Goal: Complete application form

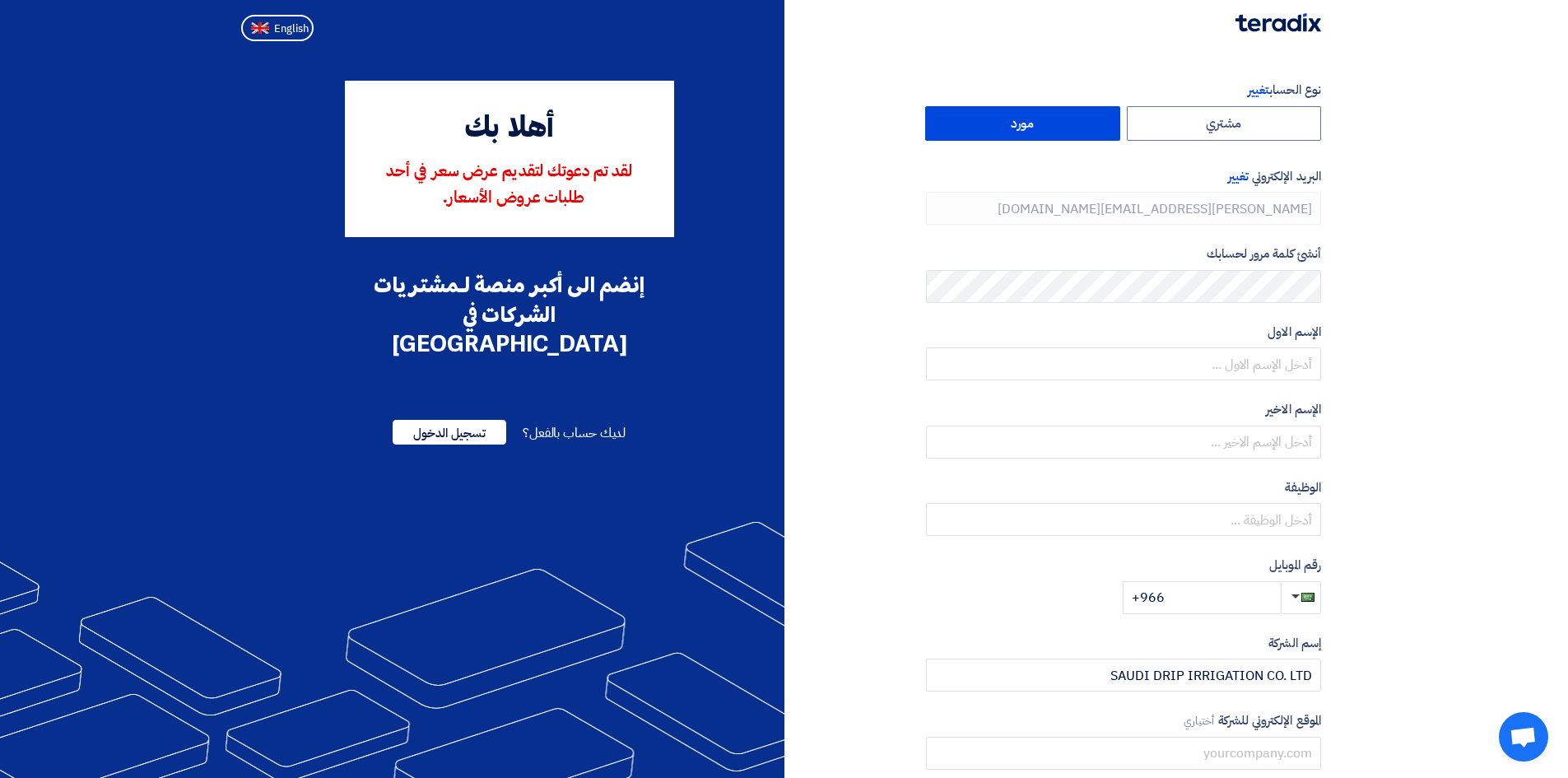
type input "[PHONE_NUMBER]"
click at [1230, 366] on input "text" at bounding box center [1123, 364] width 395 height 33
click at [1264, 447] on input "text" at bounding box center [1123, 442] width 395 height 33
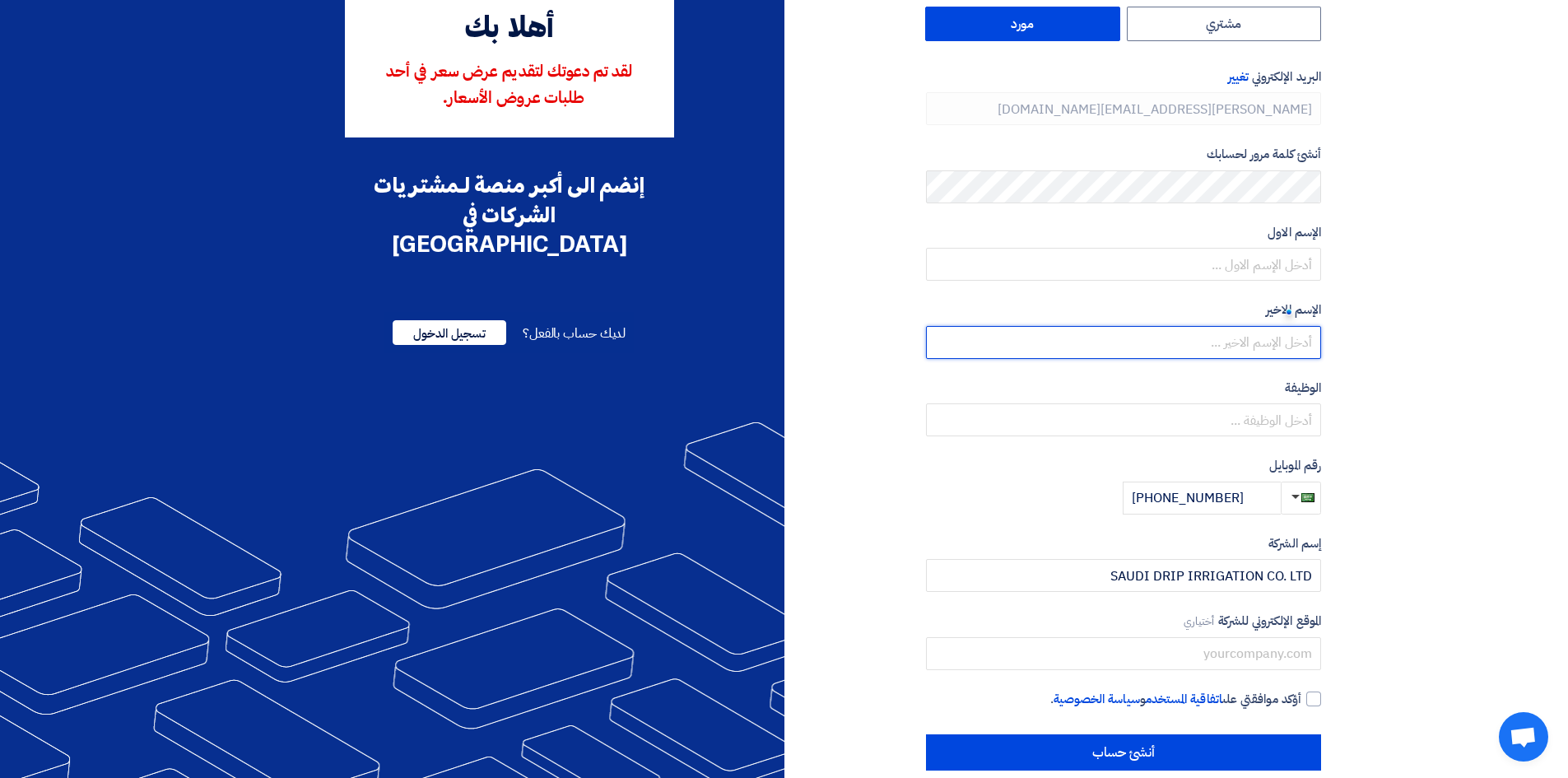
scroll to position [125, 0]
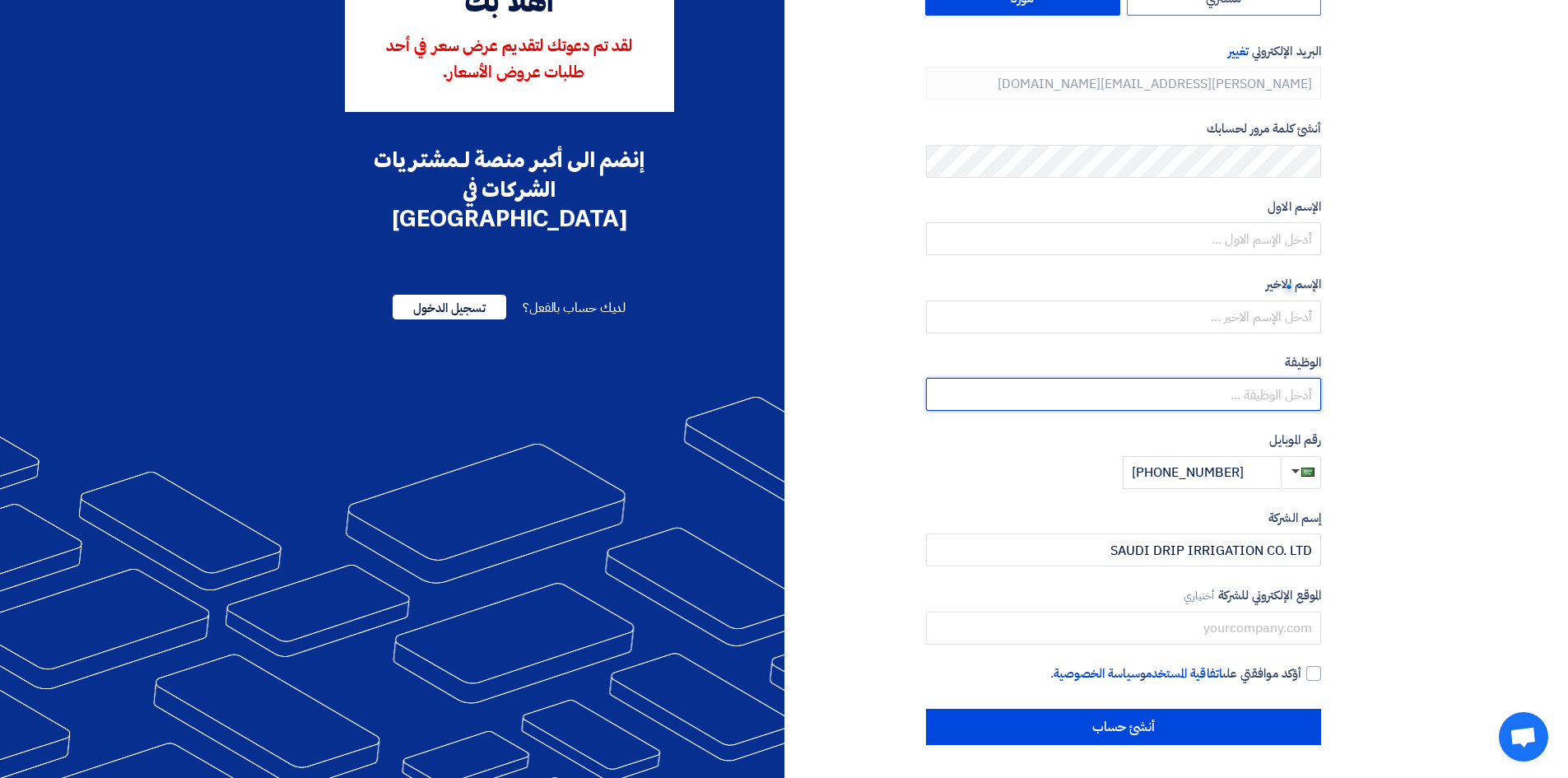
click at [1239, 385] on input "text" at bounding box center [1123, 394] width 395 height 33
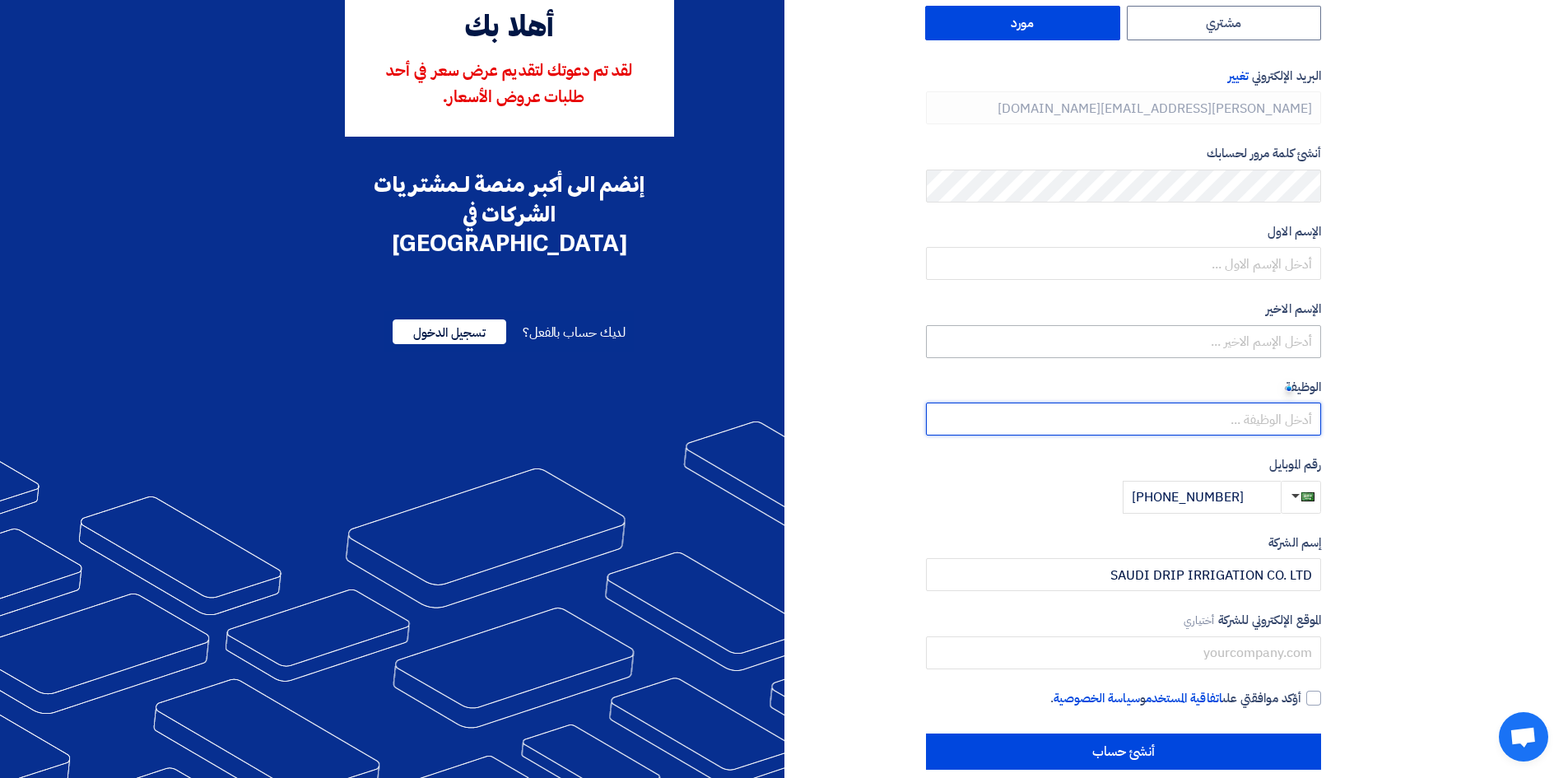
scroll to position [0, 0]
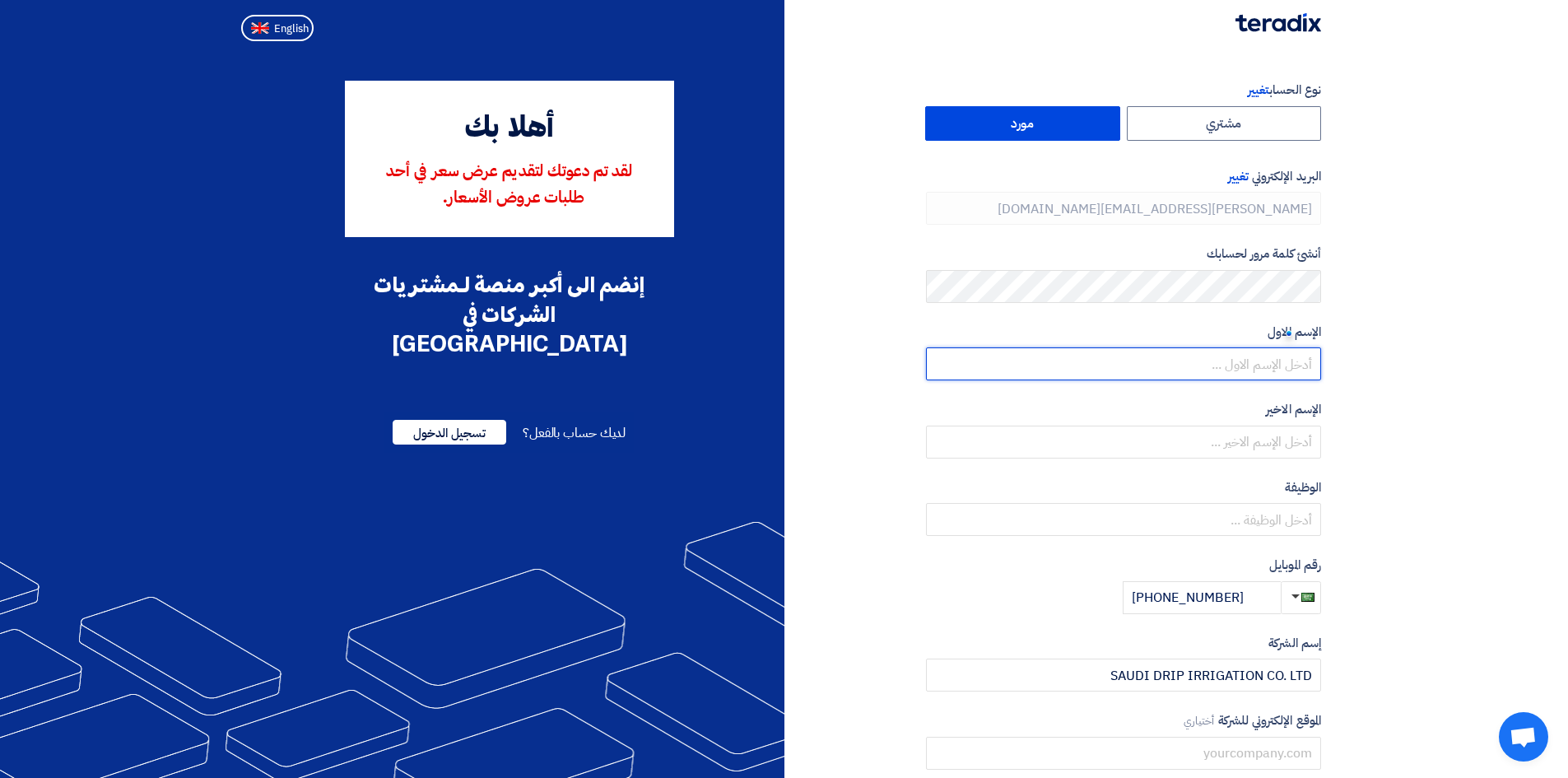
click at [1268, 362] on input "text" at bounding box center [1123, 364] width 395 height 33
type input "[PERSON_NAME]"
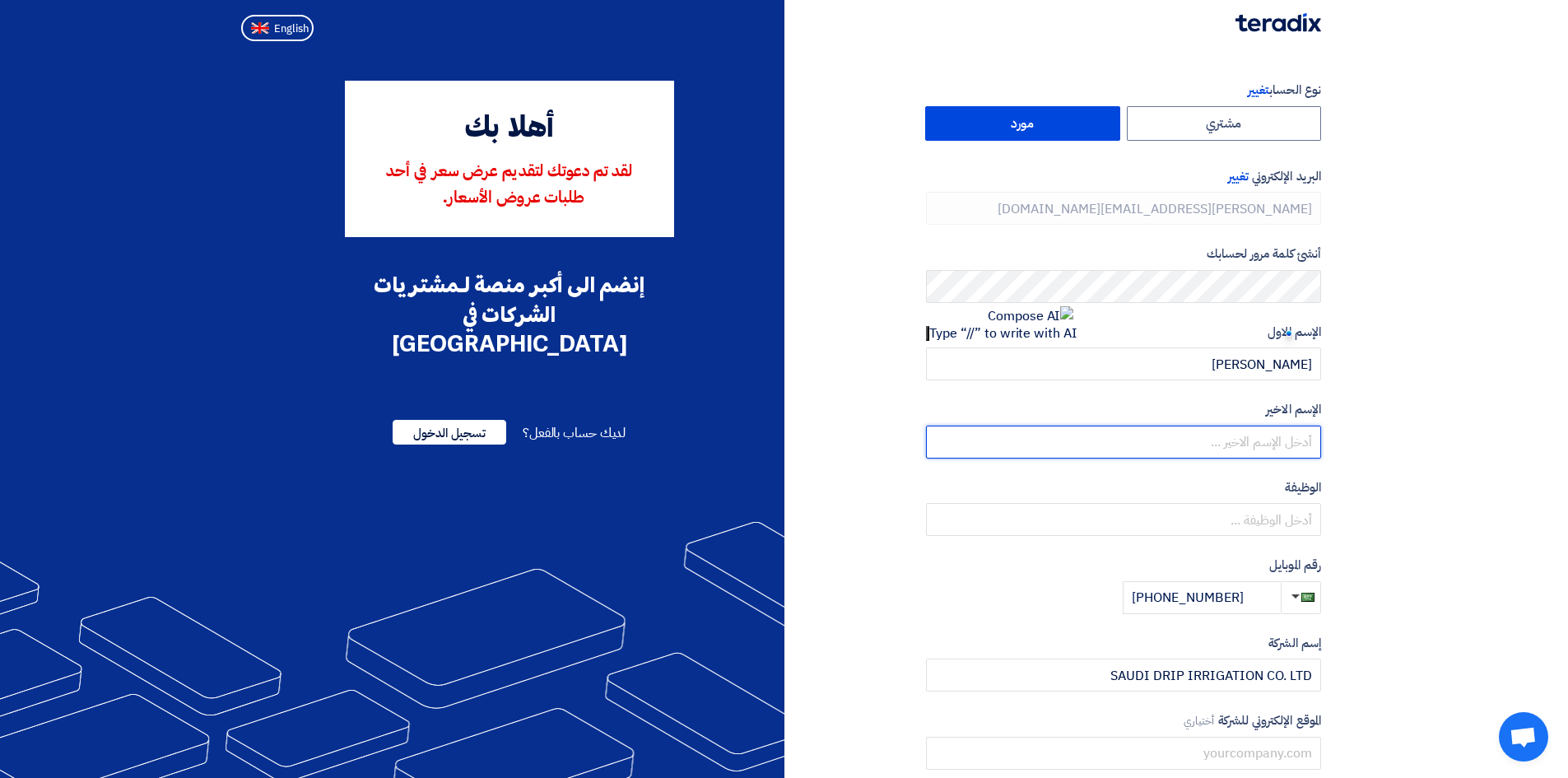
click at [1277, 443] on input "text" at bounding box center [1123, 442] width 395 height 33
type input "[PERSON_NAME]"
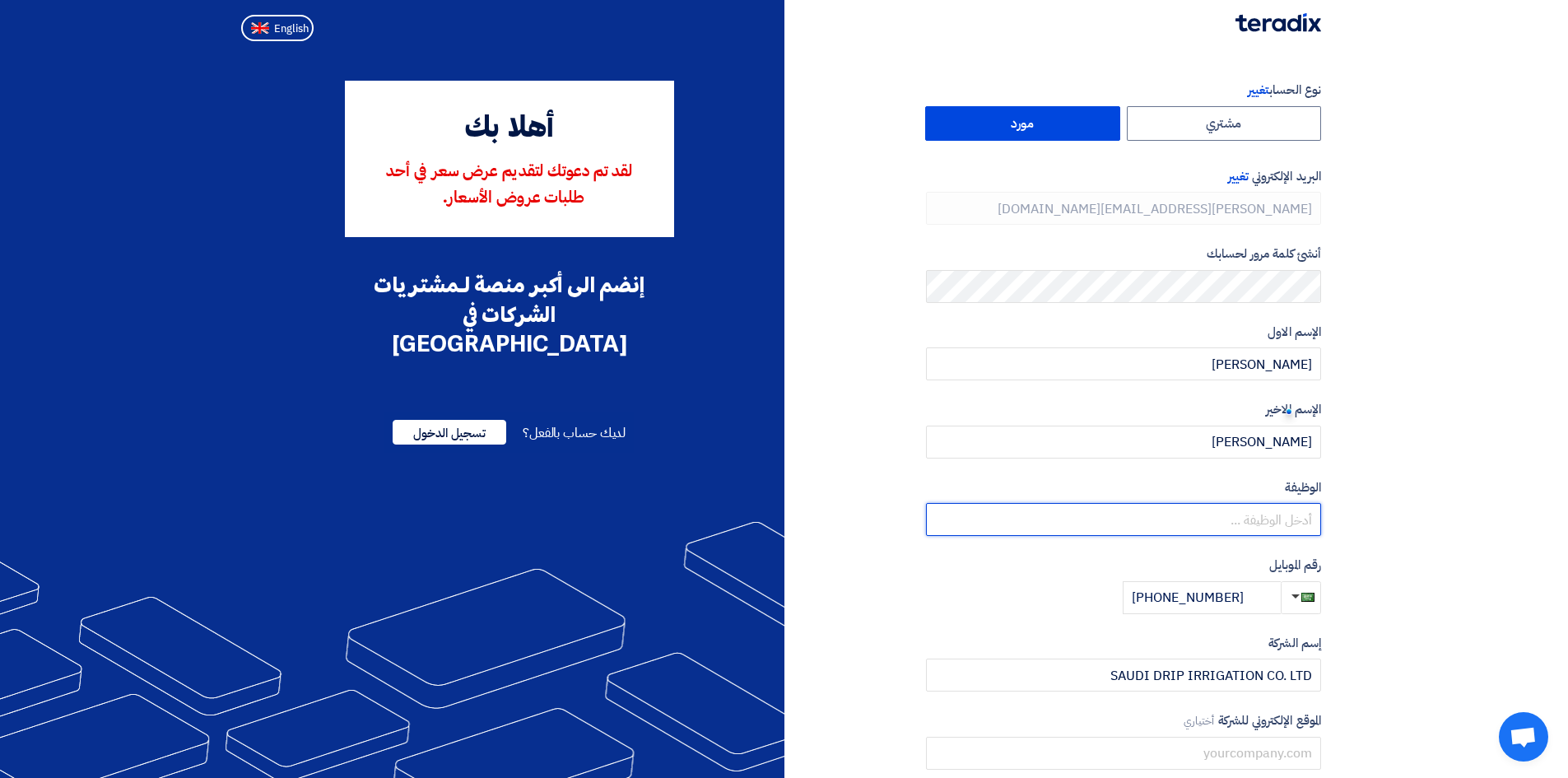
click at [1261, 523] on input "text" at bounding box center [1123, 520] width 395 height 33
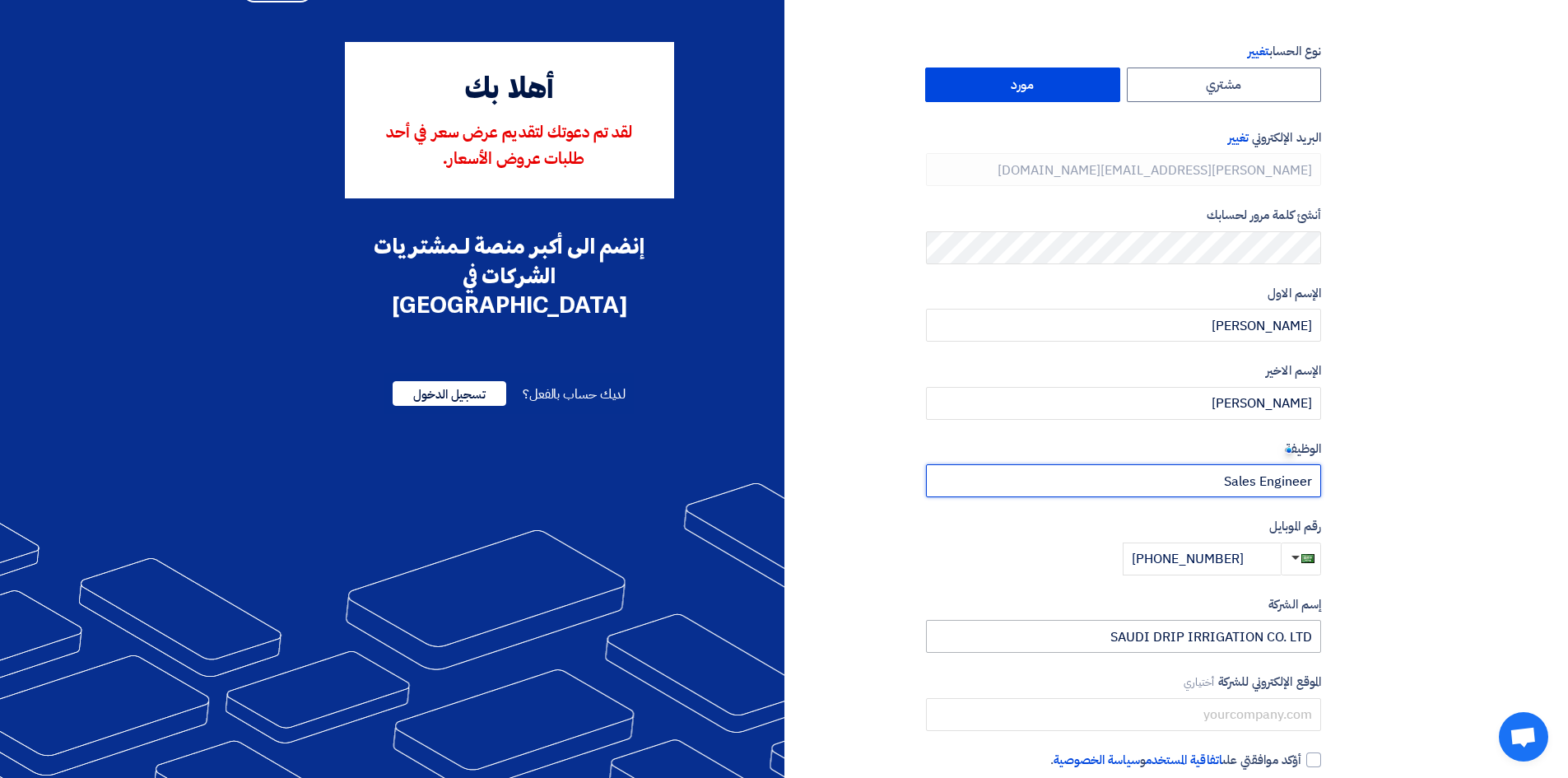
scroll to position [125, 0]
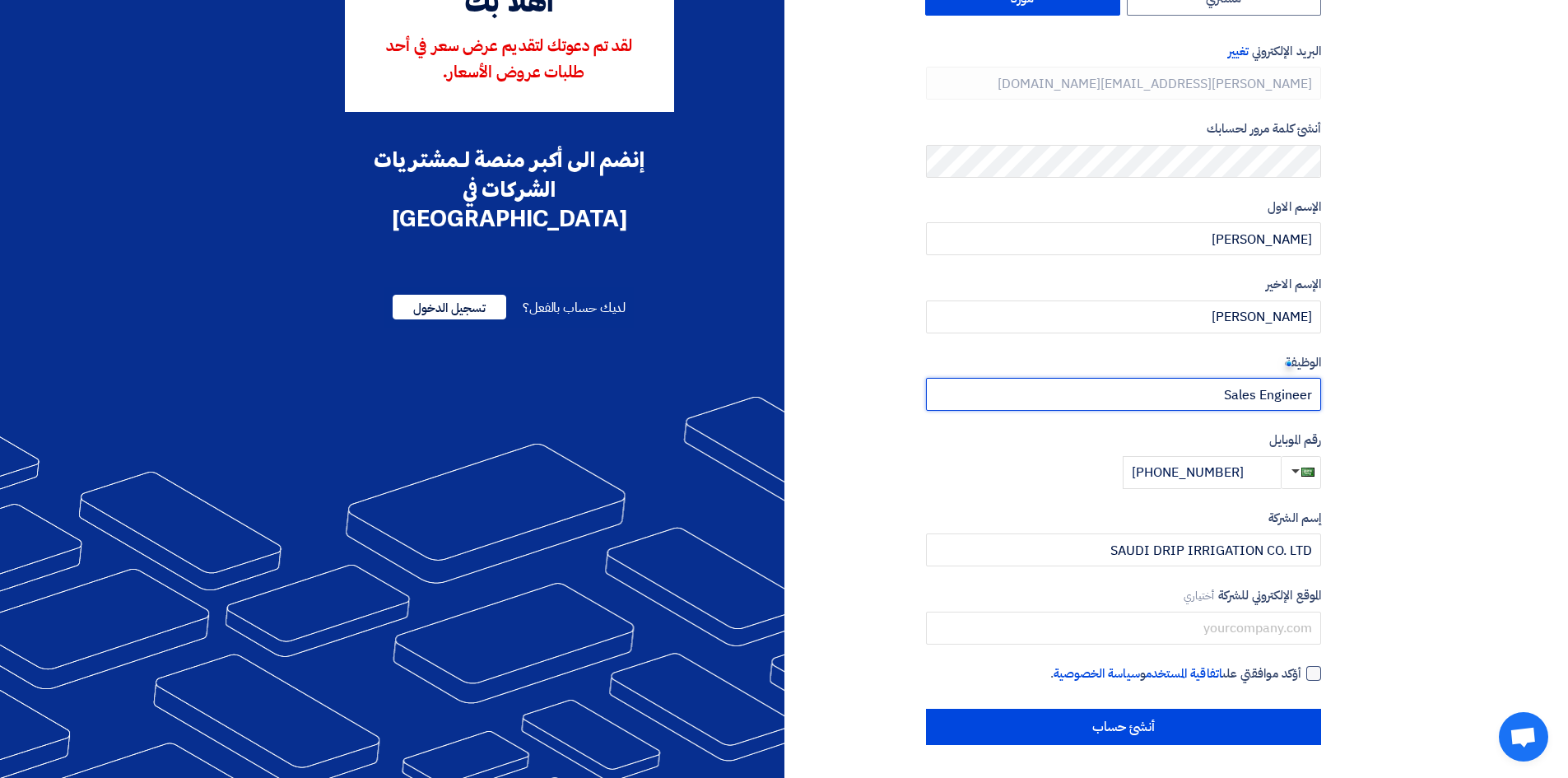
type input "Sales Engineer"
click at [1309, 674] on div at bounding box center [1314, 673] width 15 height 15
click at [1301, 674] on input "أؤكد موافقتي على اتفاقية المستخدم و سياسة الخصوصية ." at bounding box center [1104, 680] width 395 height 33
checkbox input "true"
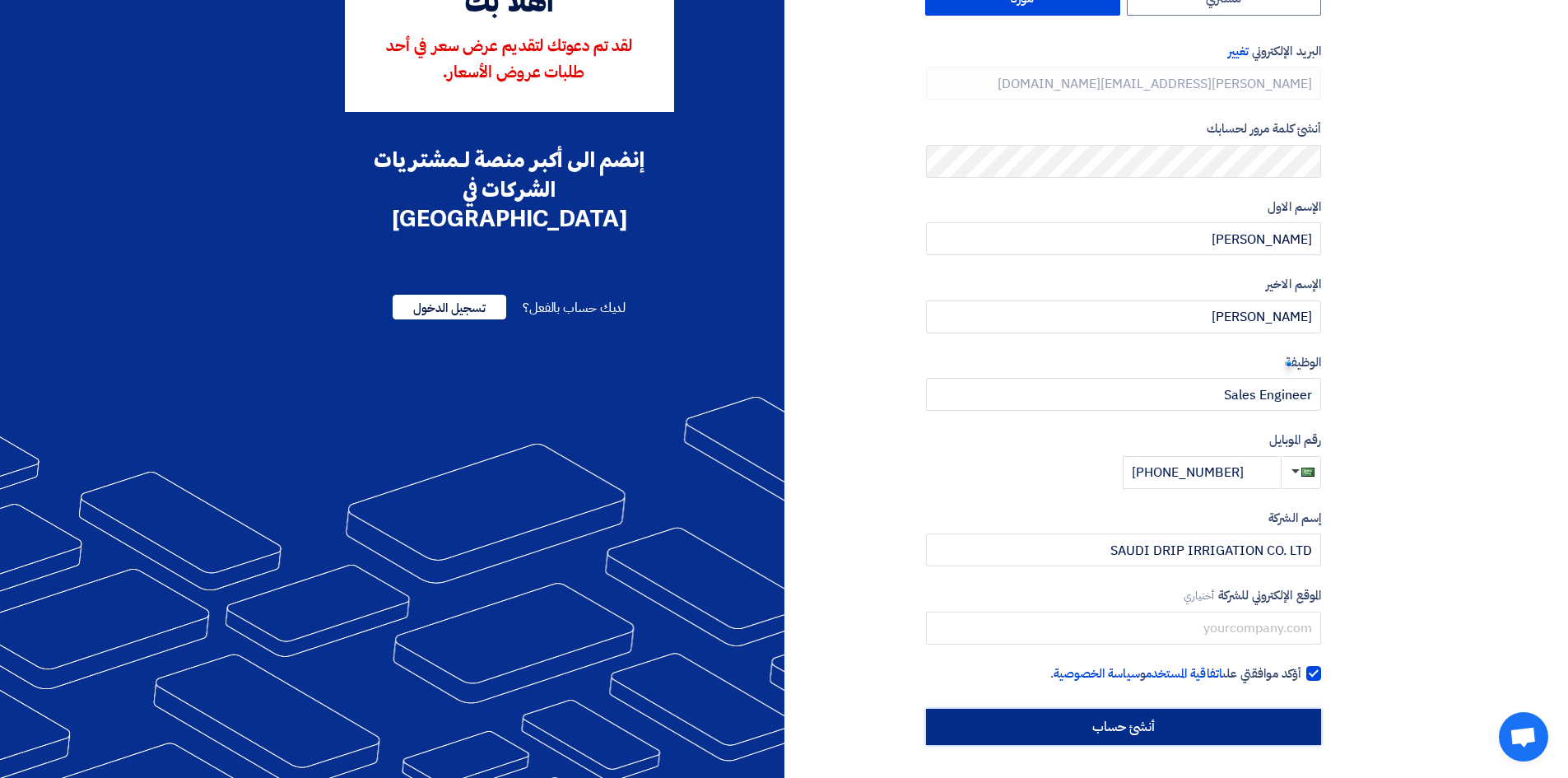
click at [1195, 722] on input "أنشئ حساب" at bounding box center [1123, 727] width 395 height 36
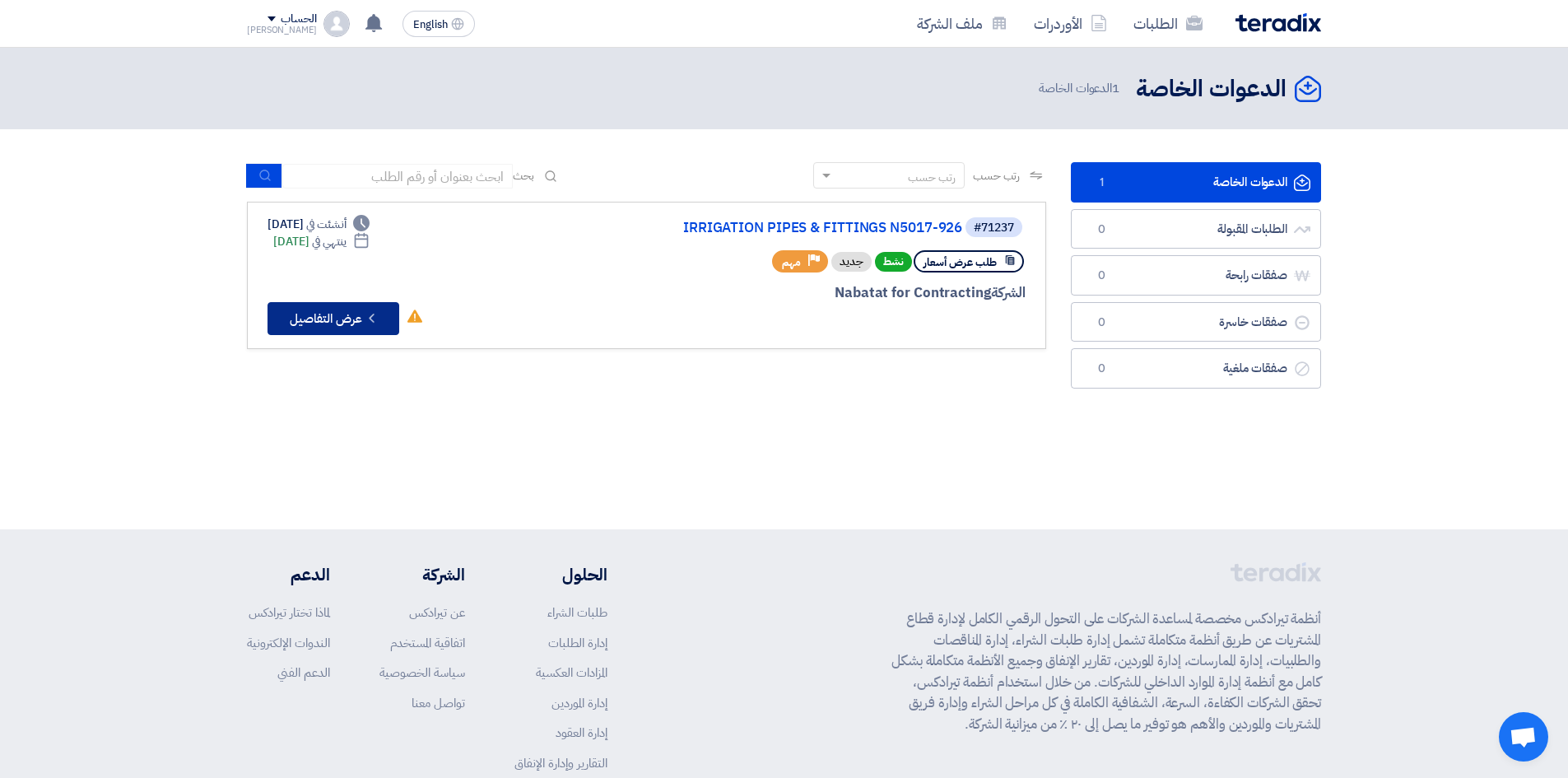
click at [324, 312] on button "Check details عرض التفاصيل" at bounding box center [333, 319] width 132 height 33
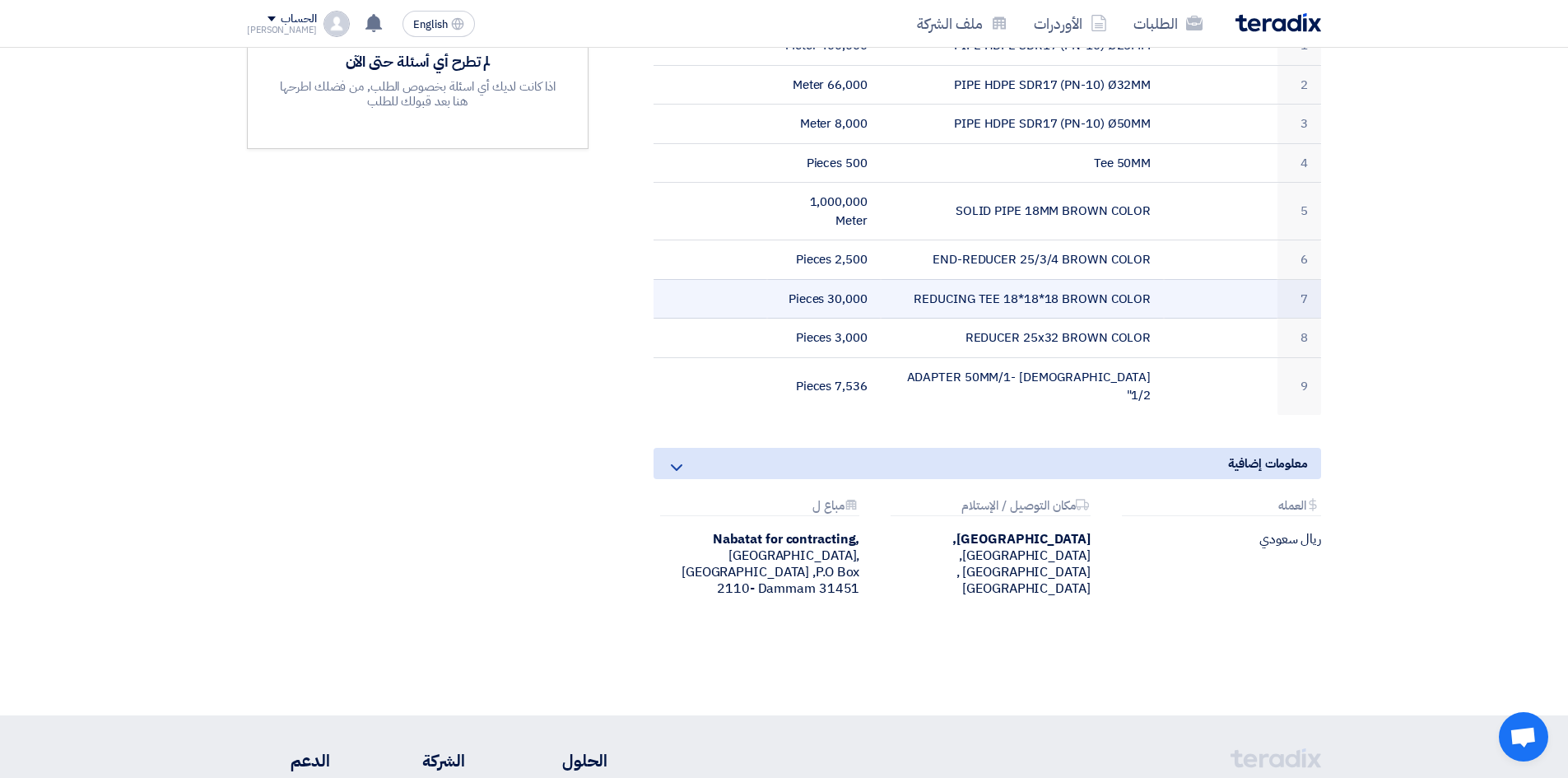
scroll to position [576, 0]
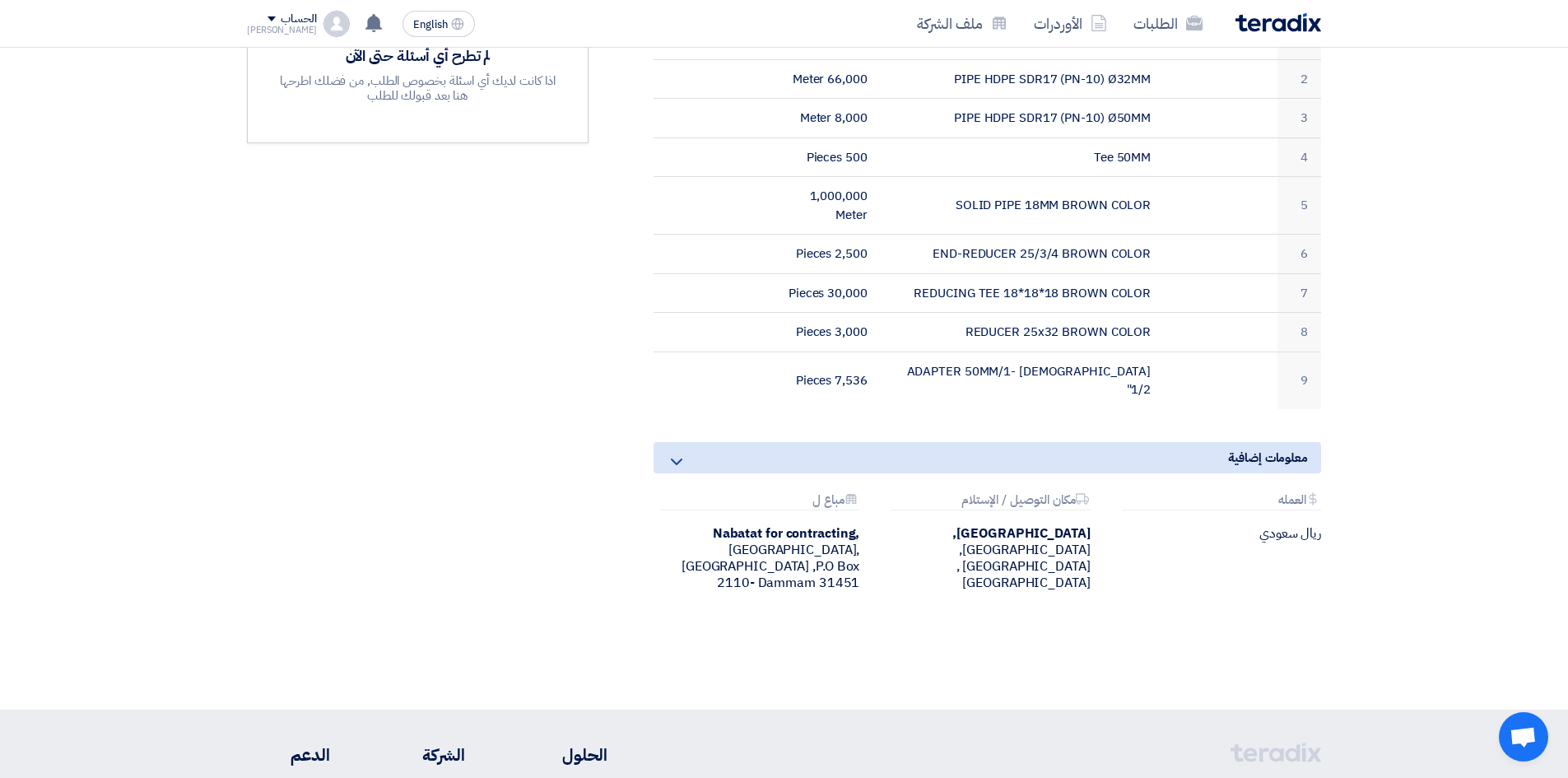
click at [667, 452] on icon at bounding box center [676, 462] width 20 height 20
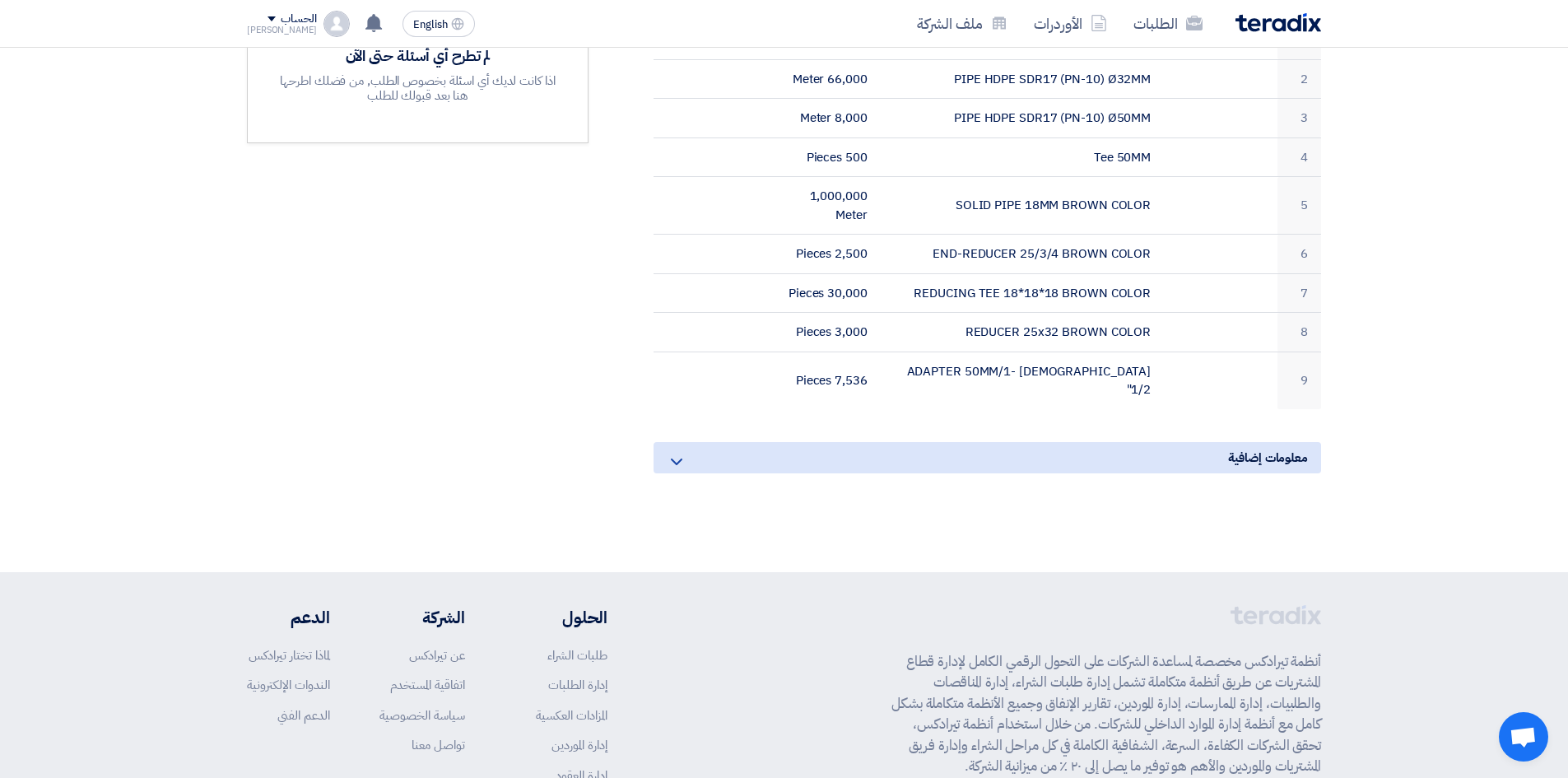
click at [667, 452] on icon at bounding box center [676, 462] width 20 height 20
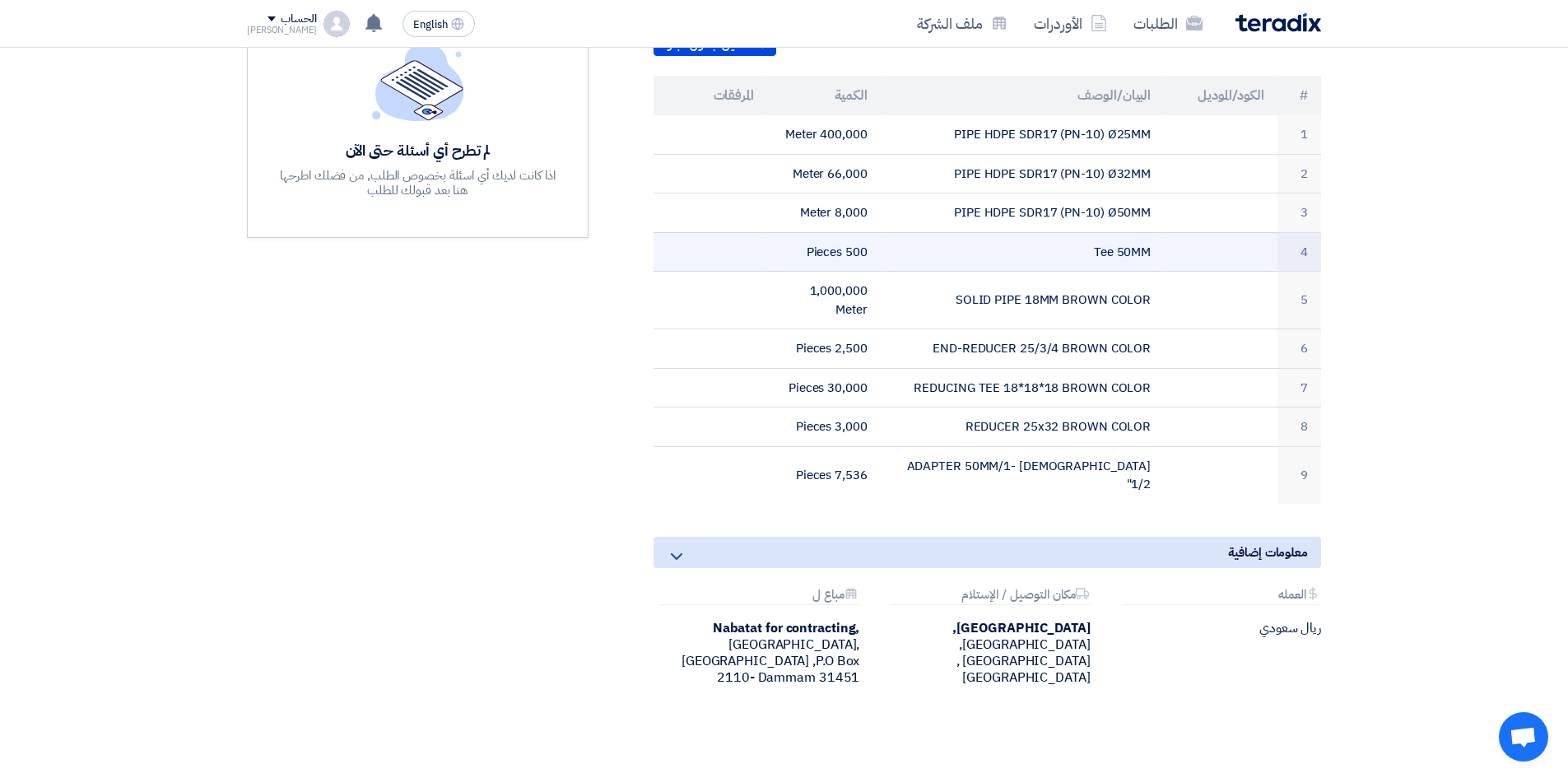
scroll to position [439, 0]
